Goal: Obtain resource: Obtain resource

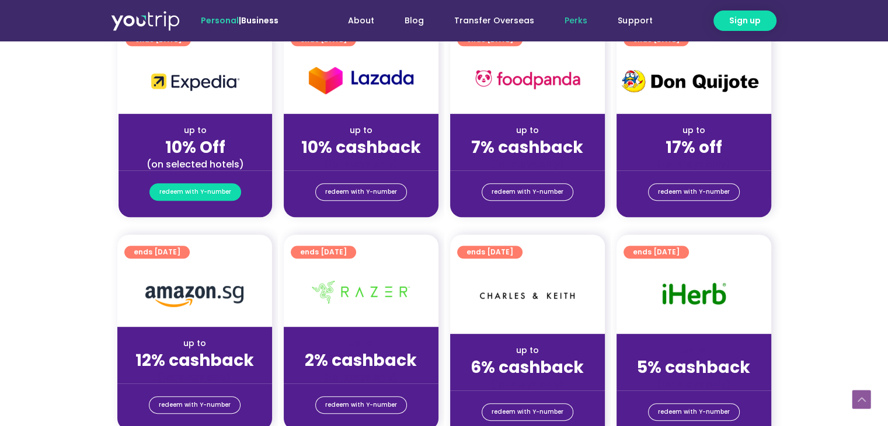
drag, startPoint x: 209, startPoint y: 191, endPoint x: 219, endPoint y: 197, distance: 11.7
click at [208, 191] on span "redeem with Y-number" at bounding box center [195, 192] width 72 height 16
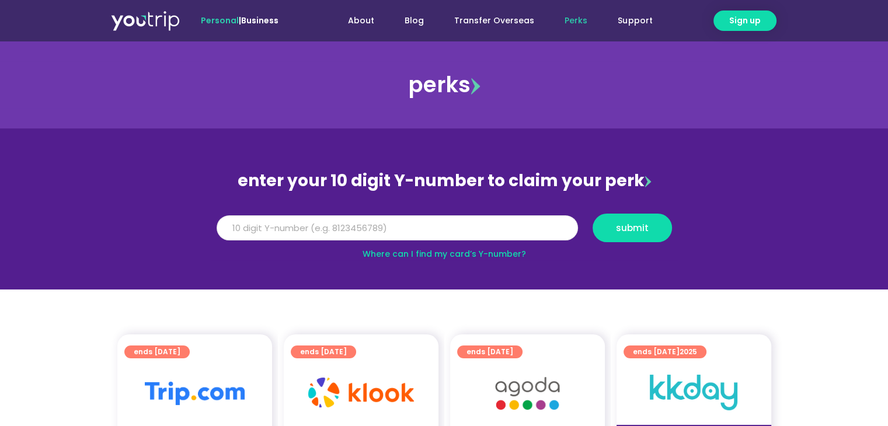
click at [374, 222] on input "Y Number" at bounding box center [397, 228] width 361 height 26
type input "8166667423"
click at [641, 224] on span "submit" at bounding box center [632, 228] width 33 height 9
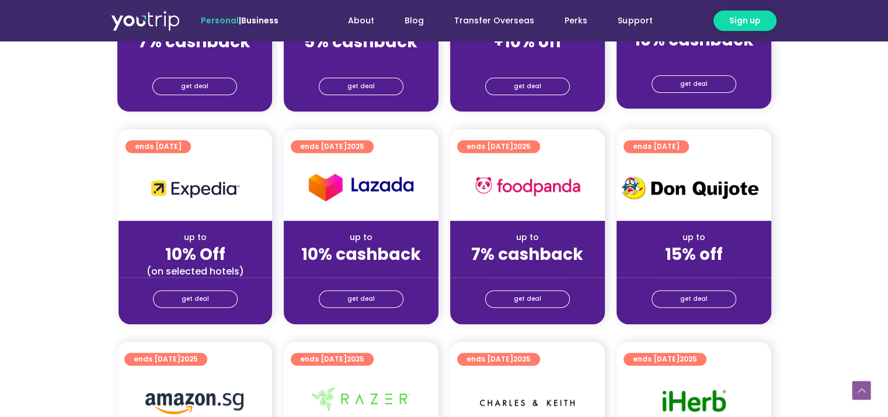
scroll to position [467, 0]
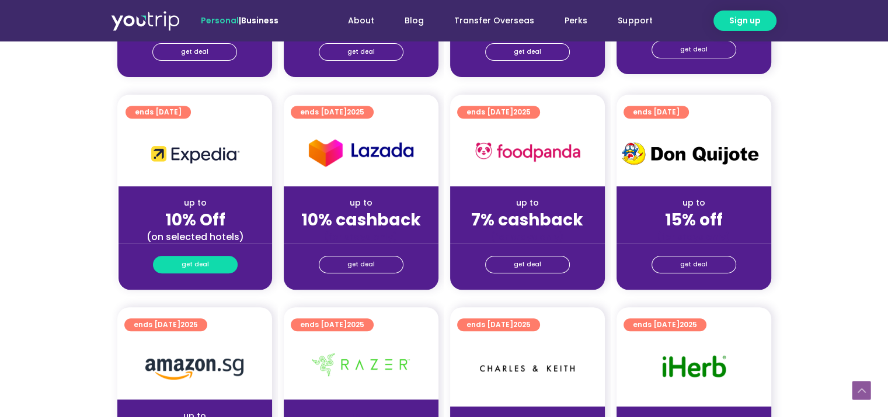
click at [204, 266] on span "get deal" at bounding box center [195, 264] width 27 height 16
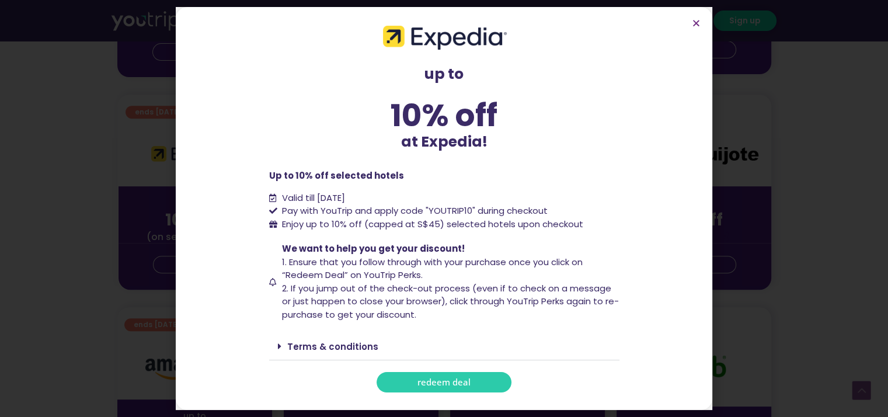
click at [437, 382] on span "redeem deal" at bounding box center [443, 382] width 53 height 9
